Goal: Information Seeking & Learning: Learn about a topic

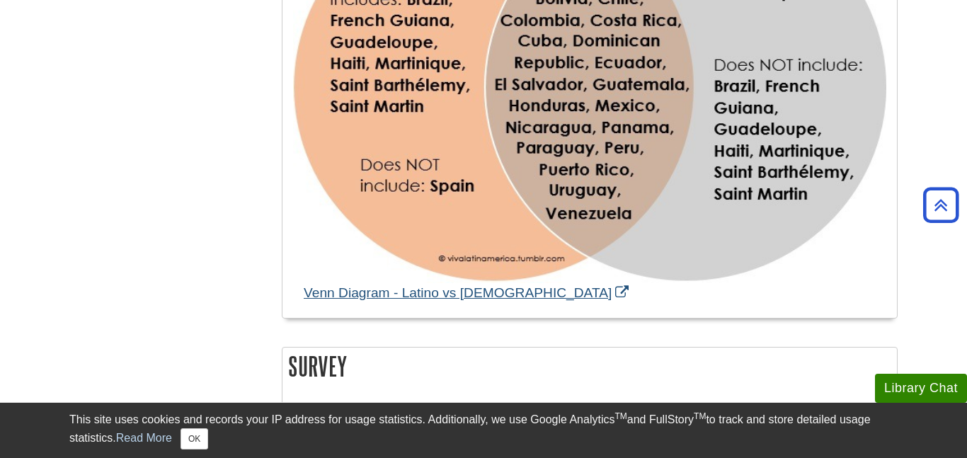
scroll to position [1277, 0]
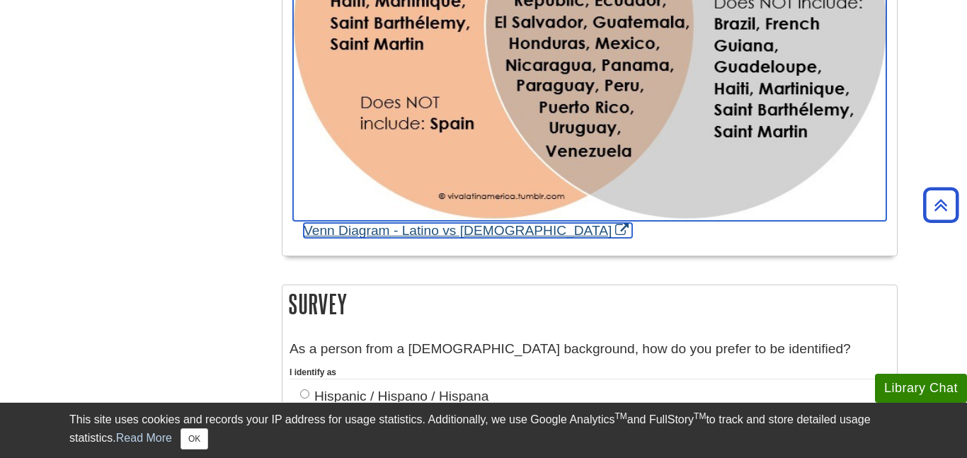
click at [423, 223] on link "Venn Diagram - Latino vs [DEMOGRAPHIC_DATA]" at bounding box center [468, 230] width 329 height 15
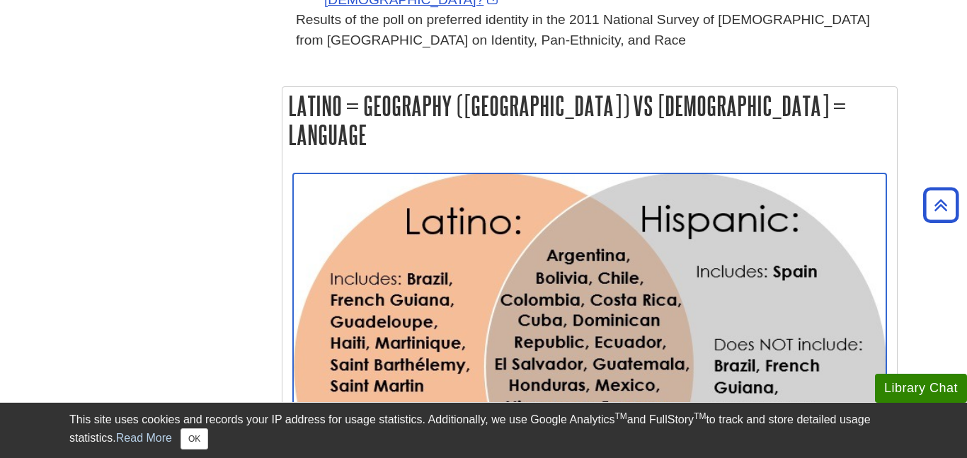
scroll to position [930, 0]
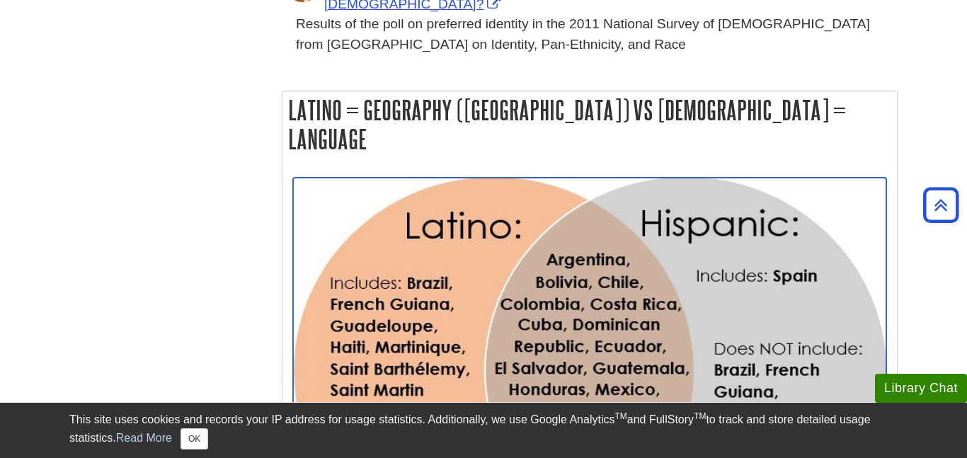
click at [581, 178] on img "Link opens in new window" at bounding box center [589, 372] width 593 height 389
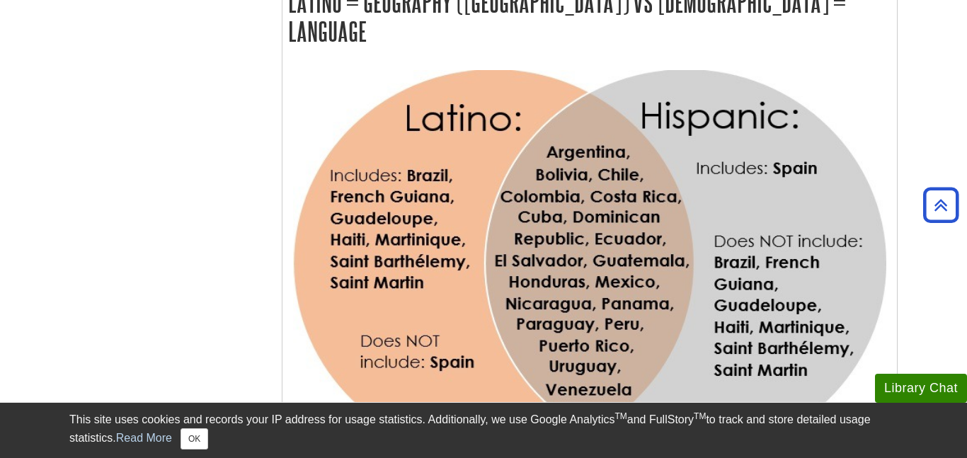
scroll to position [1040, 0]
